Goal: Navigation & Orientation: Find specific page/section

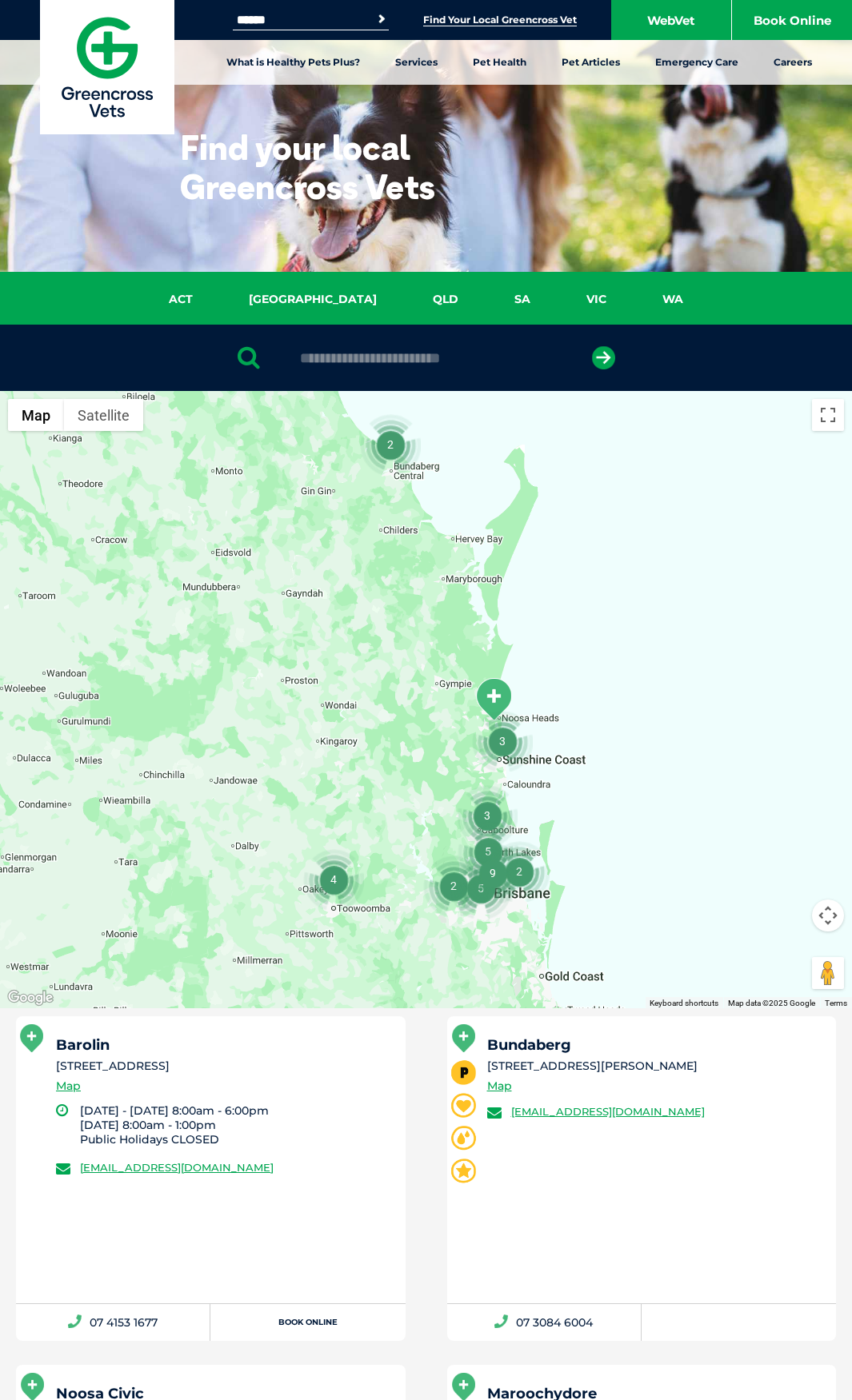
click at [342, 366] on input "text" at bounding box center [426, 359] width 268 height 16
click at [592, 346] on button "submit" at bounding box center [604, 358] width 23 height 23
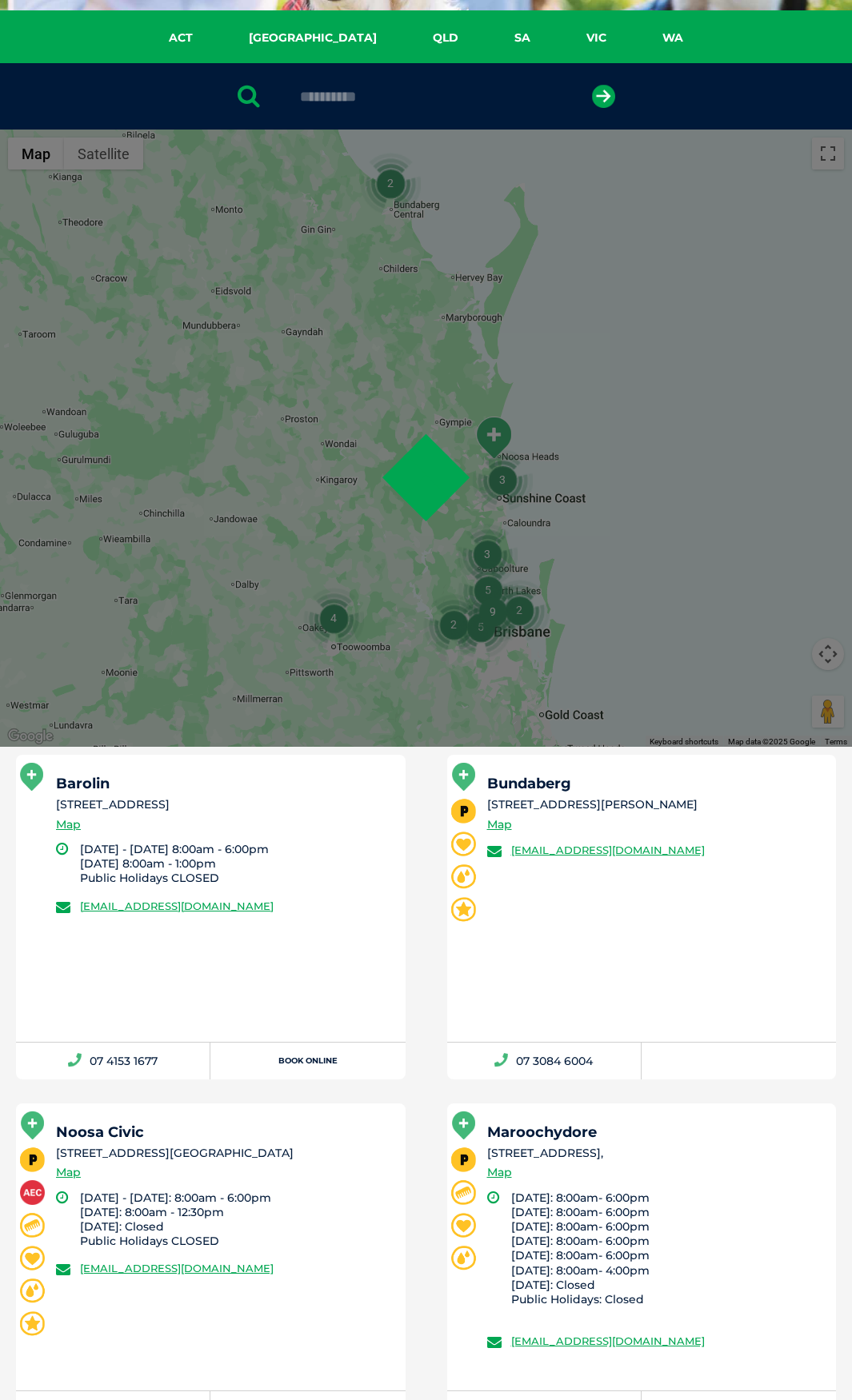
scroll to position [311, 0]
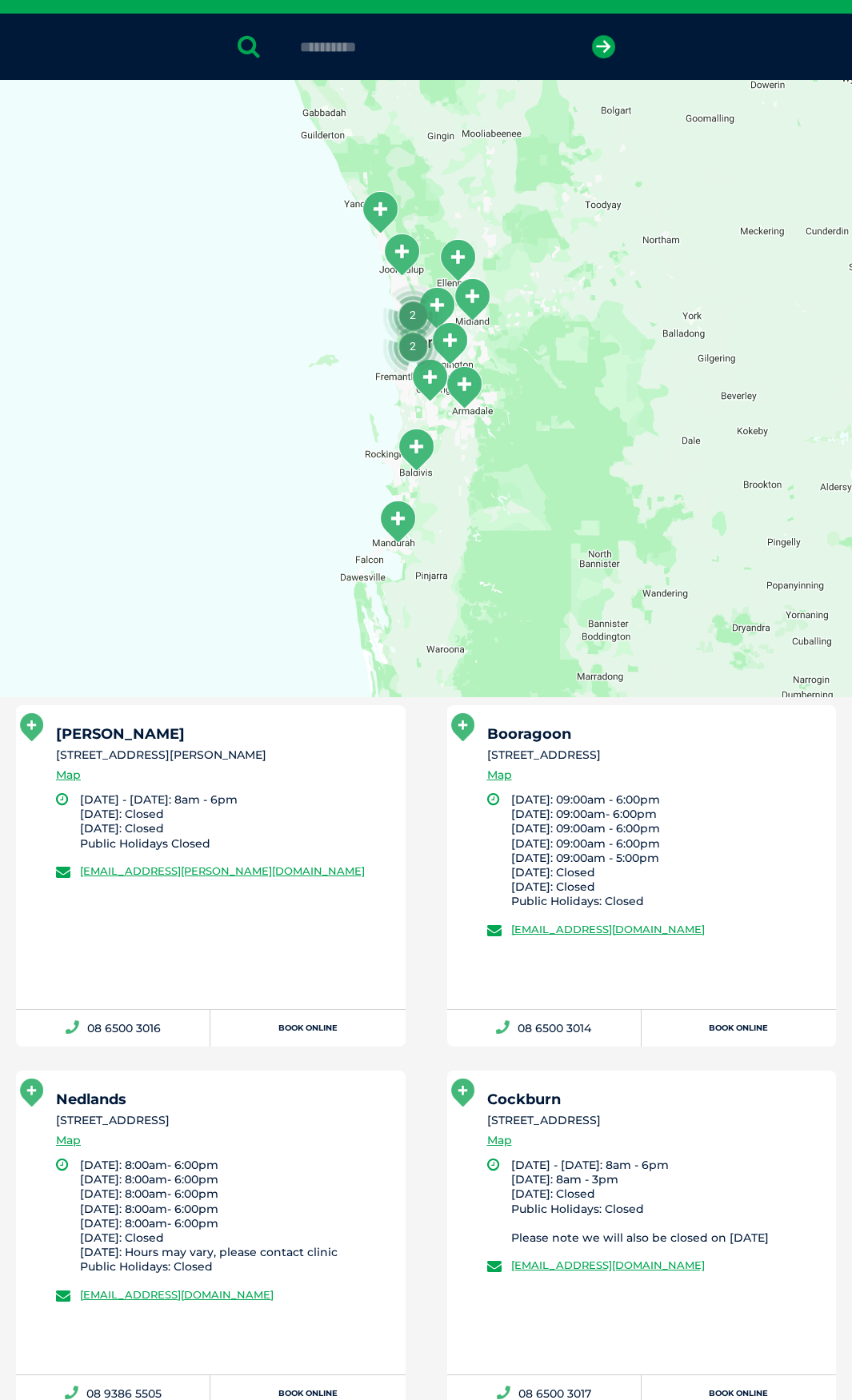
click at [261, 776] on div "[PERSON_NAME] [STREET_ADDRESS][PERSON_NAME] Map" at bounding box center [223, 760] width 335 height 66
click at [226, 753] on li "[STREET_ADDRESS][PERSON_NAME]" at bounding box center [223, 755] width 335 height 17
drag, startPoint x: 258, startPoint y: 753, endPoint x: 52, endPoint y: 748, distance: 206.1
click at [52, 748] on div "[PERSON_NAME] [STREET_ADDRESS][PERSON_NAME] Map [DATE] - [DATE]: 8am - 6pm [DAT…" at bounding box center [211, 857] width 389 height 303
click at [109, 741] on h5 "[PERSON_NAME]" at bounding box center [223, 734] width 335 height 14
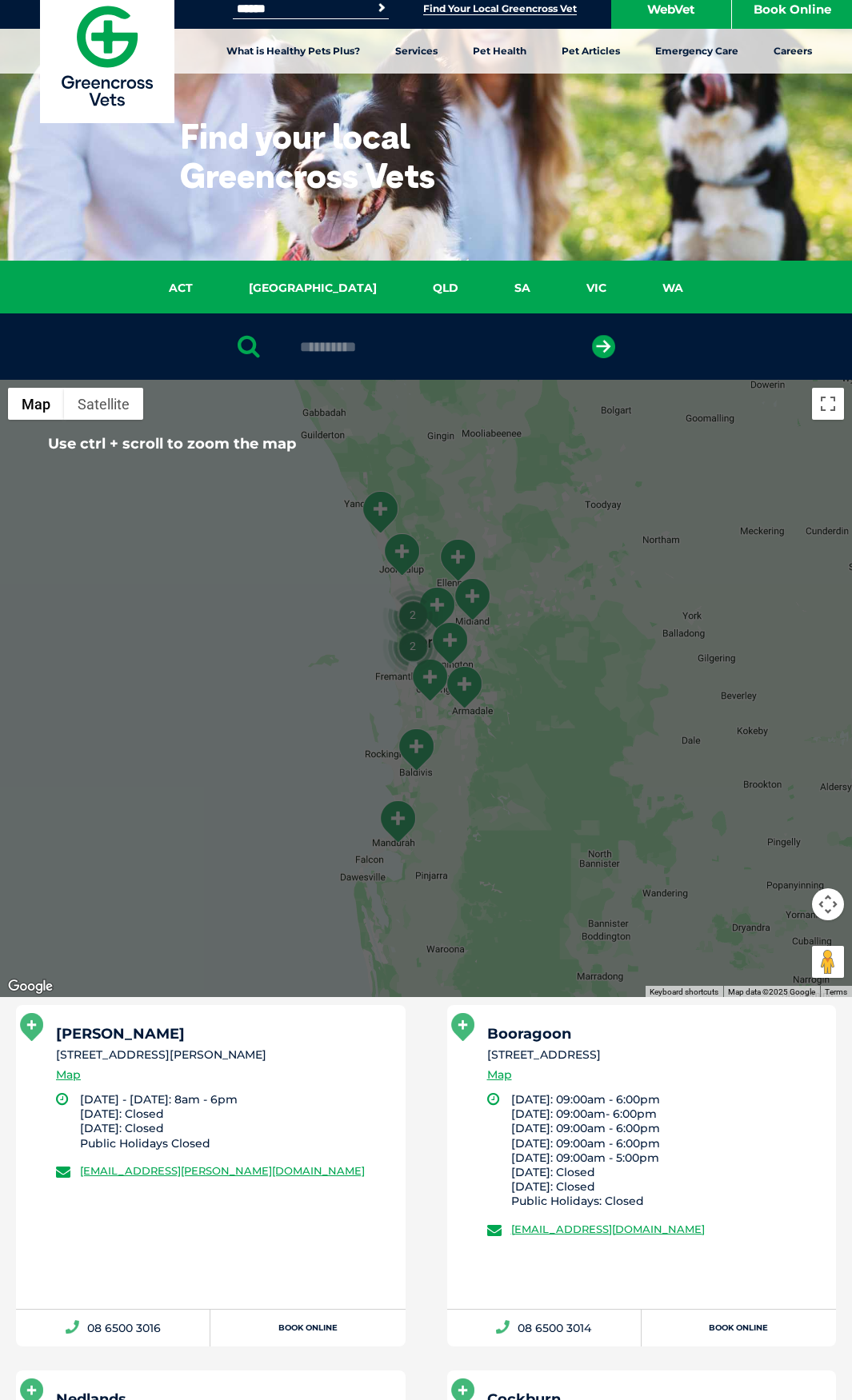
scroll to position [0, 0]
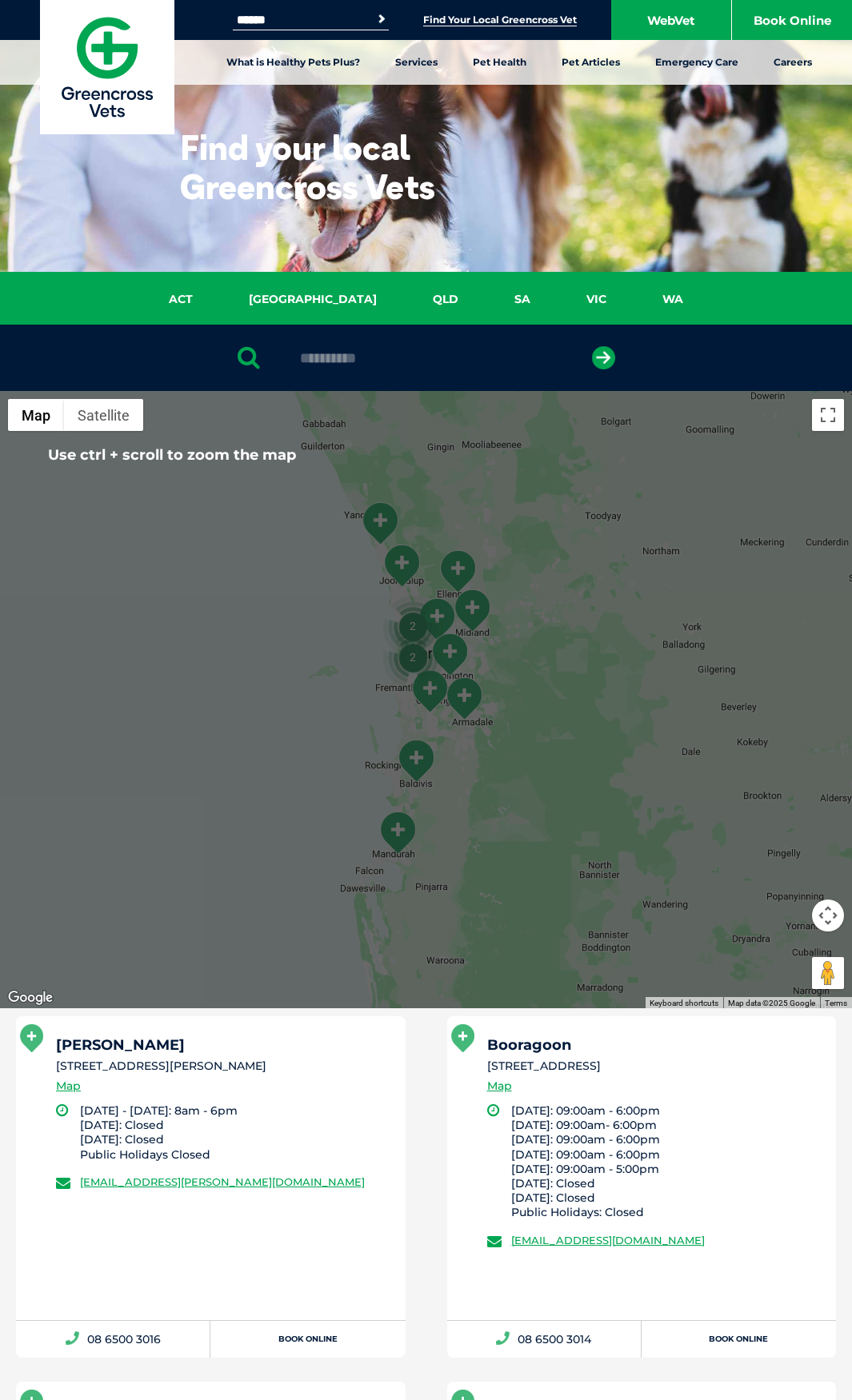
drag, startPoint x: 391, startPoint y: 350, endPoint x: 243, endPoint y: 343, distance: 148.2
click at [243, 343] on div "**********" at bounding box center [426, 357] width 852 height 66
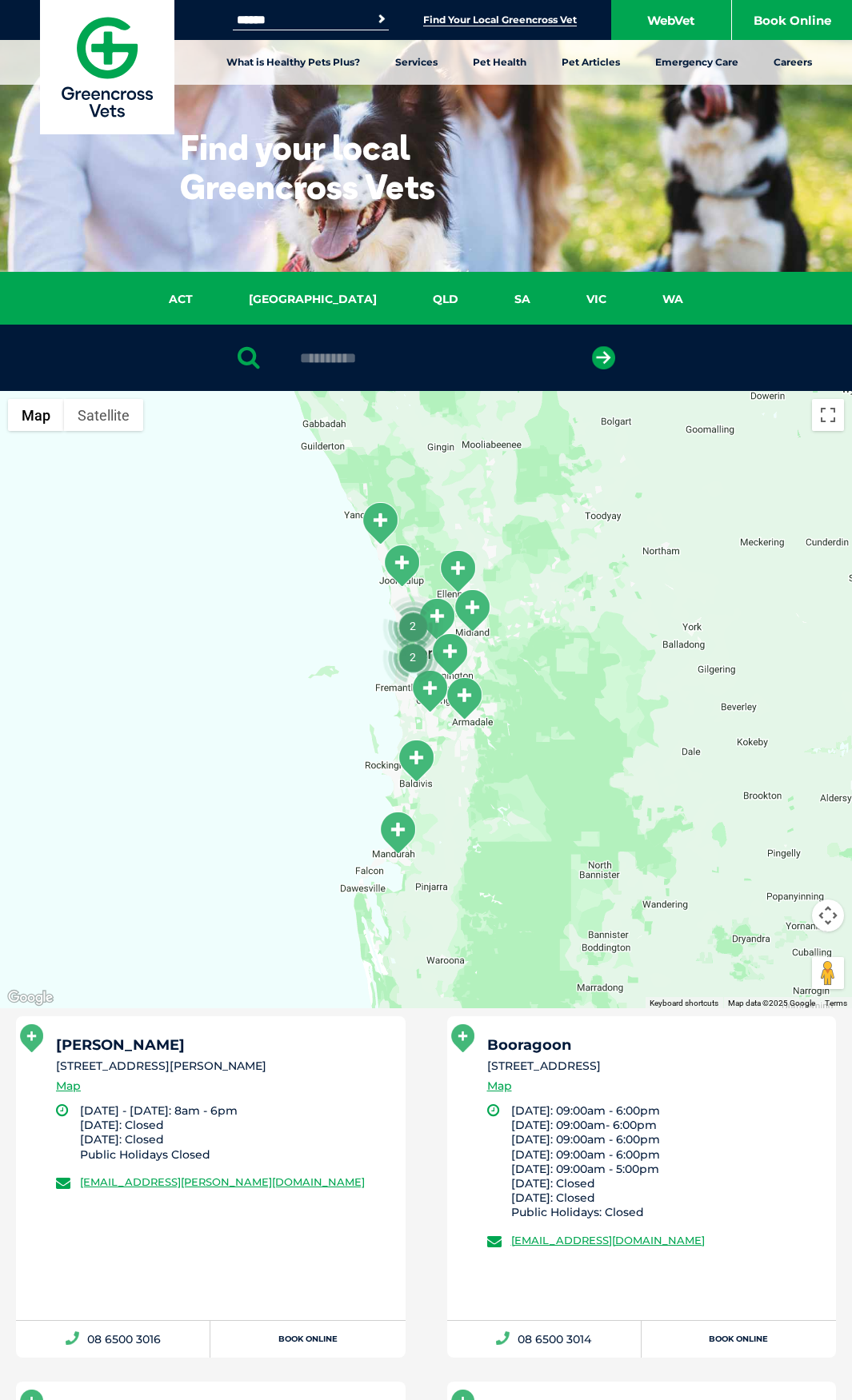
click at [507, 351] on input "**********" at bounding box center [426, 359] width 268 height 16
type input "*"
